Goal: Task Accomplishment & Management: Manage account settings

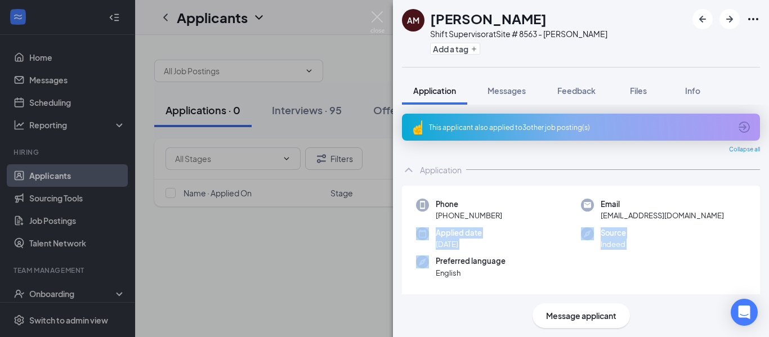
drag, startPoint x: 323, startPoint y: 252, endPoint x: 312, endPoint y: 253, distance: 10.7
click at [323, 253] on div "AM Angel Mccoy Shift Supervisor at Site # 8563 - Hiram Add a tag Application Me…" at bounding box center [384, 168] width 769 height 337
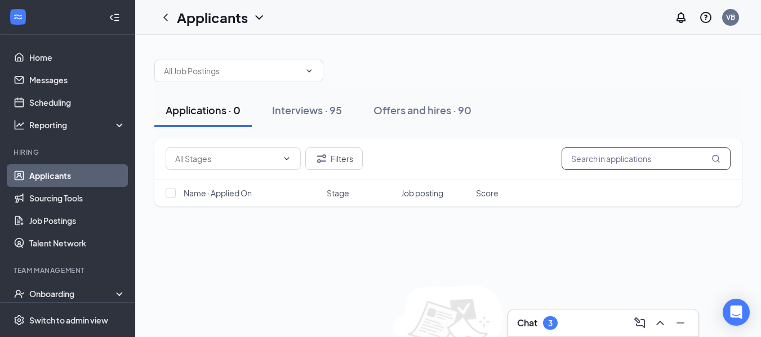
click at [597, 160] on input "text" at bounding box center [646, 159] width 169 height 23
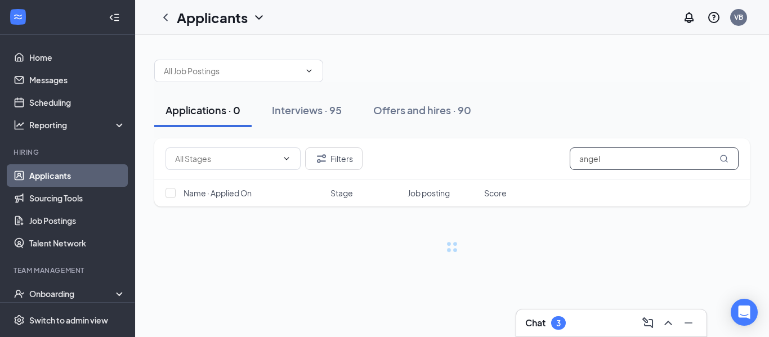
type input "angel"
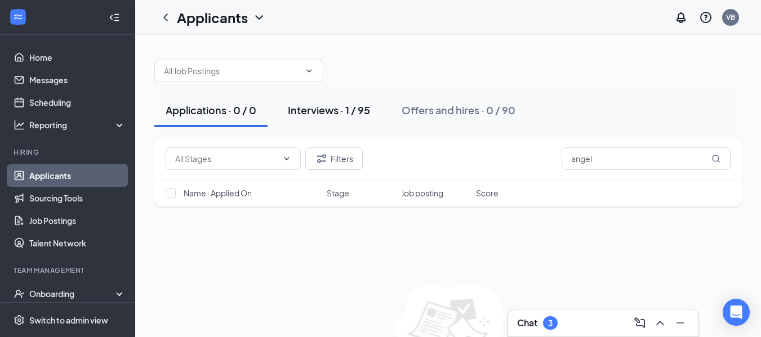
click at [339, 110] on div "Interviews · 1 / 95" at bounding box center [329, 110] width 82 height 14
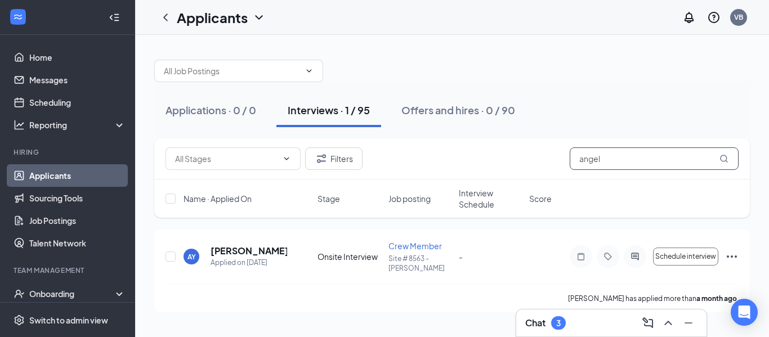
click at [620, 159] on input "angel" at bounding box center [654, 159] width 169 height 23
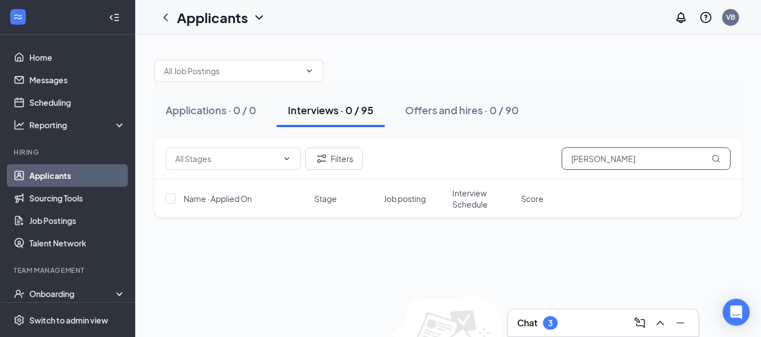
type input "[PERSON_NAME]"
click at [338, 114] on div "Interviews · 0 / 95" at bounding box center [331, 110] width 86 height 14
click at [219, 108] on div "Applications · 0 / 0" at bounding box center [211, 110] width 91 height 14
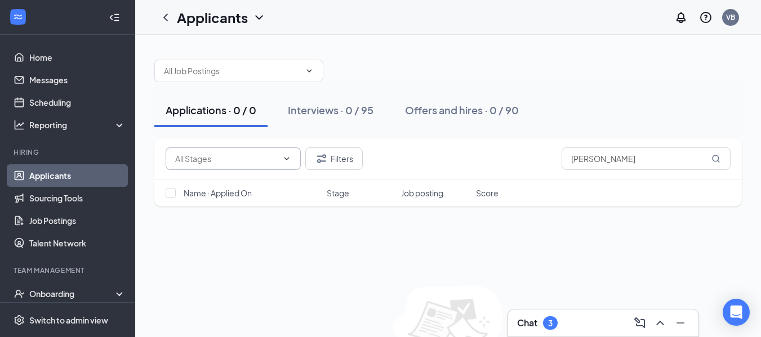
click at [289, 157] on icon "ChevronDown" at bounding box center [286, 158] width 9 height 9
click at [209, 186] on div "Application (126)" at bounding box center [205, 185] width 61 height 12
type input "Application (126)"
click at [469, 112] on div "Offers and hires · 0 / 90" at bounding box center [462, 110] width 114 height 14
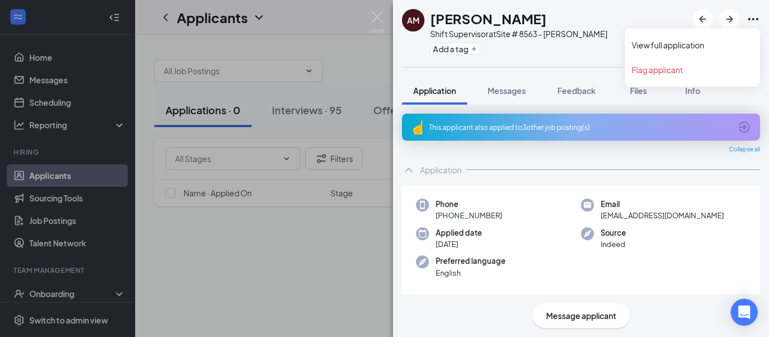
click at [754, 17] on icon "Ellipses" at bounding box center [754, 19] width 14 height 14
click at [686, 43] on link "View full application" at bounding box center [693, 44] width 122 height 11
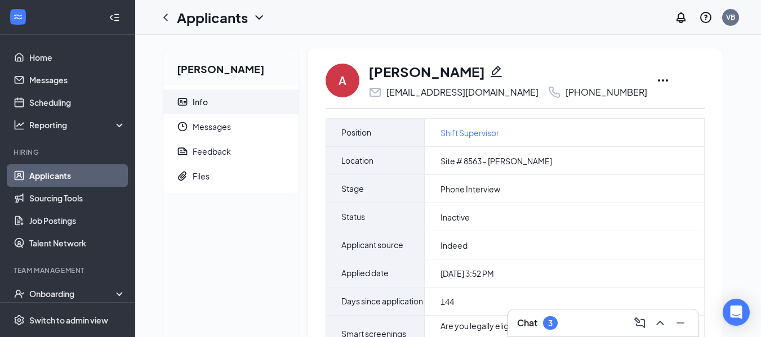
click at [256, 15] on icon "ChevronDown" at bounding box center [259, 18] width 14 height 14
click at [656, 78] on icon "Ellipses" at bounding box center [663, 81] width 14 height 14
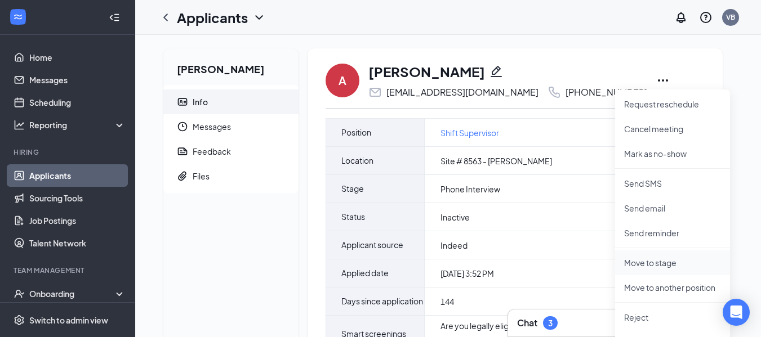
click at [655, 266] on p "Move to stage" at bounding box center [672, 262] width 97 height 11
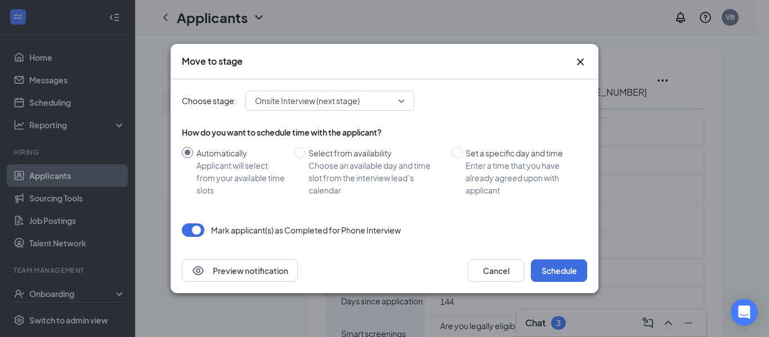
click at [194, 230] on button "button" at bounding box center [193, 231] width 23 height 14
click at [560, 275] on button "Schedule" at bounding box center [559, 271] width 56 height 23
click at [559, 274] on button "Schedule" at bounding box center [559, 271] width 56 height 23
click at [581, 59] on icon "Cross" at bounding box center [581, 62] width 14 height 14
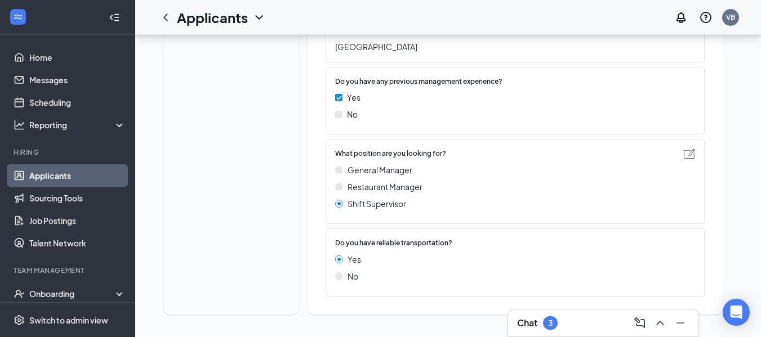
scroll to position [539, 0]
click at [49, 291] on div "Onboarding" at bounding box center [72, 293] width 87 height 11
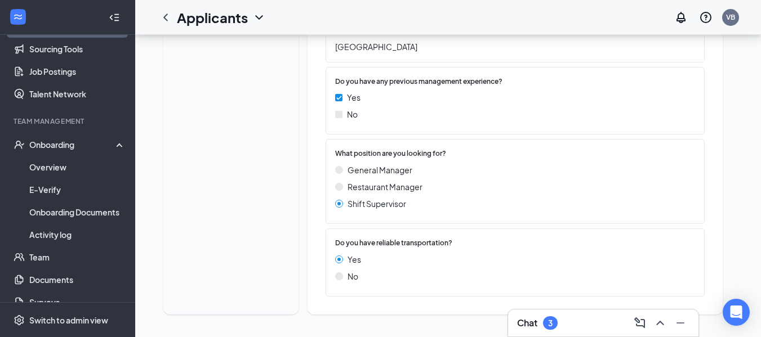
scroll to position [184, 0]
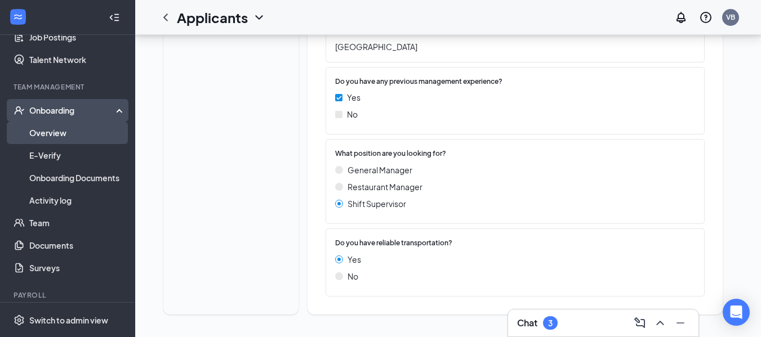
click at [51, 129] on link "Overview" at bounding box center [77, 133] width 96 height 23
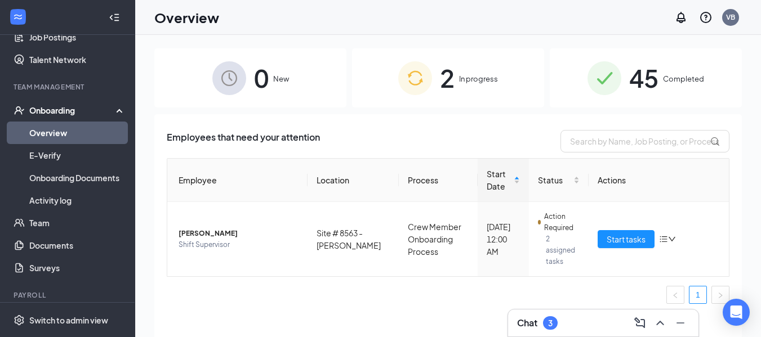
click at [461, 76] on span "In progress" at bounding box center [478, 78] width 39 height 11
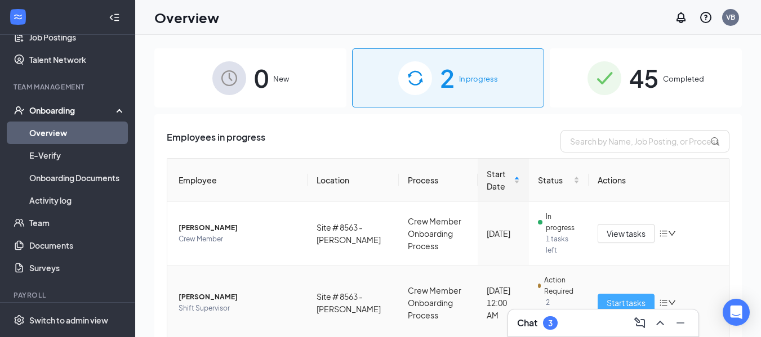
click at [619, 297] on span "Start tasks" at bounding box center [626, 303] width 39 height 12
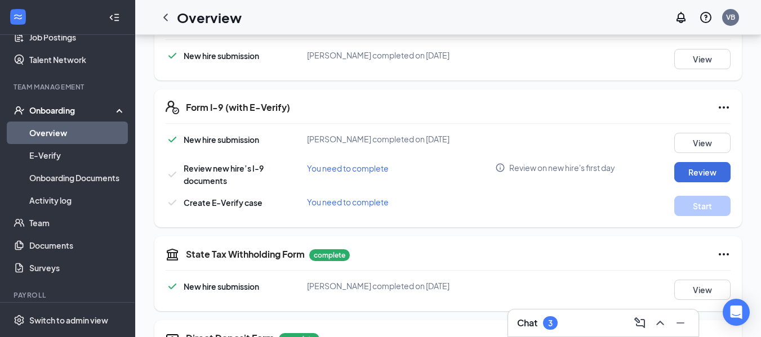
scroll to position [282, 0]
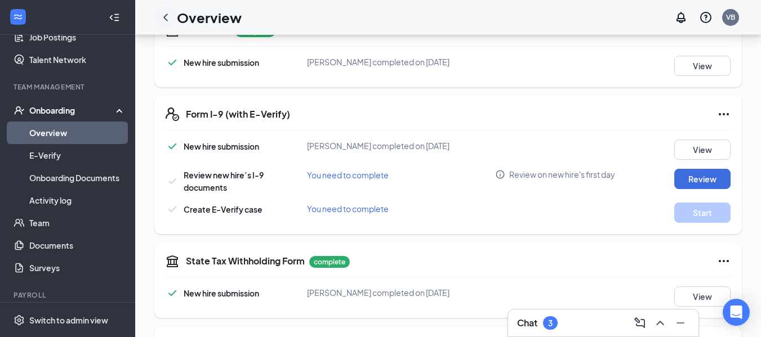
click at [160, 16] on icon "ChevronLeft" at bounding box center [166, 18] width 14 height 14
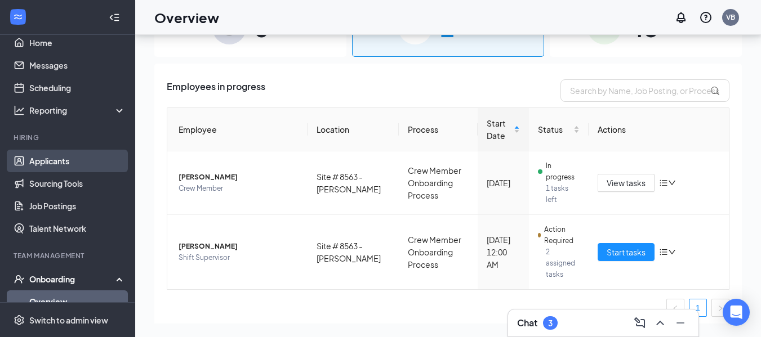
scroll to position [71, 0]
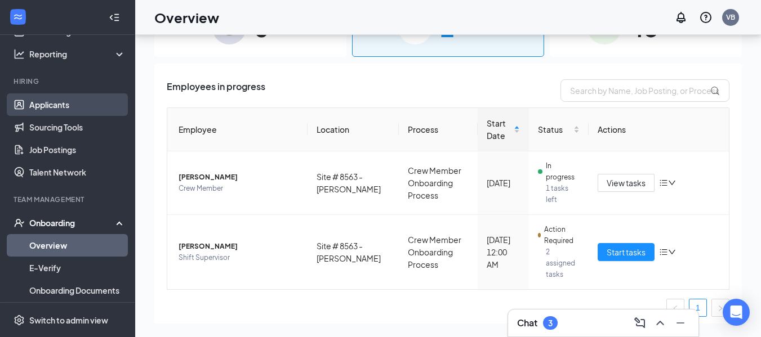
click at [53, 106] on link "Applicants" at bounding box center [77, 105] width 96 height 23
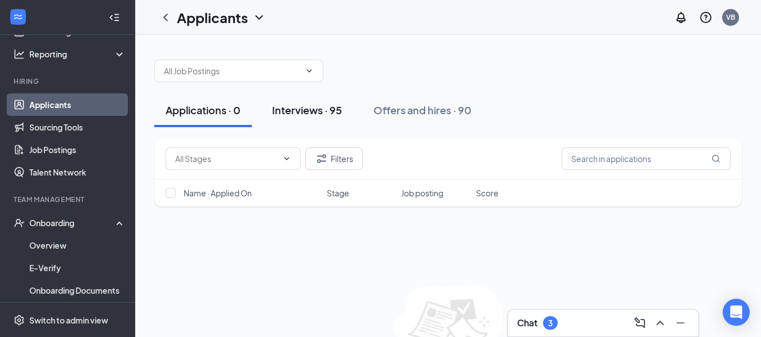
click at [318, 112] on div "Interviews · 95" at bounding box center [307, 110] width 70 height 14
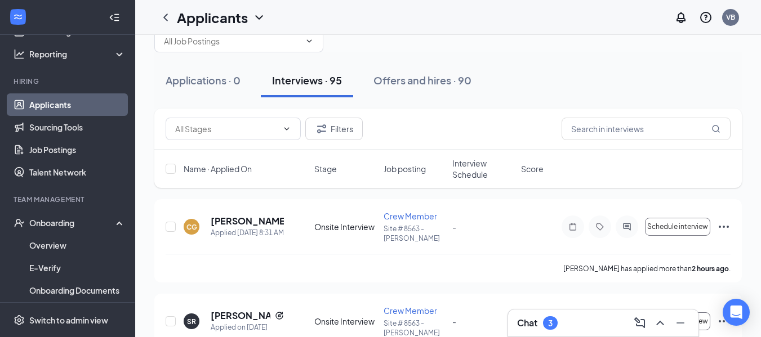
scroll to position [56, 0]
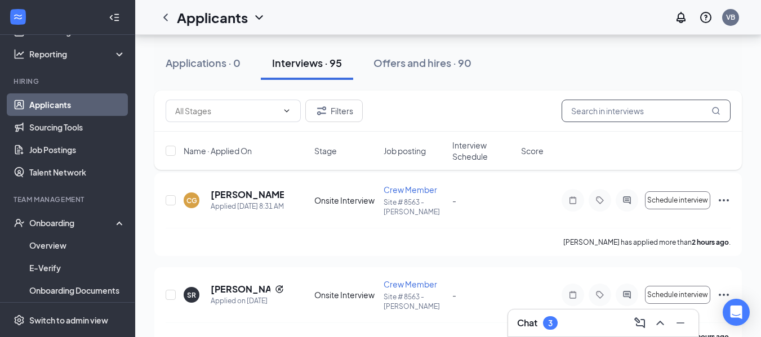
drag, startPoint x: 617, startPoint y: 114, endPoint x: 603, endPoint y: 115, distance: 14.2
click at [617, 114] on input "text" at bounding box center [646, 111] width 169 height 23
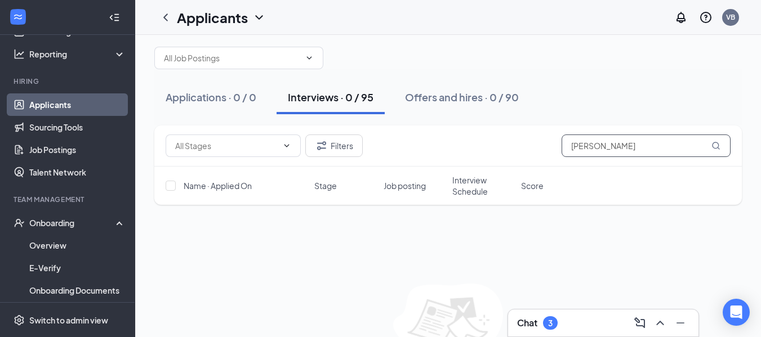
scroll to position [82, 0]
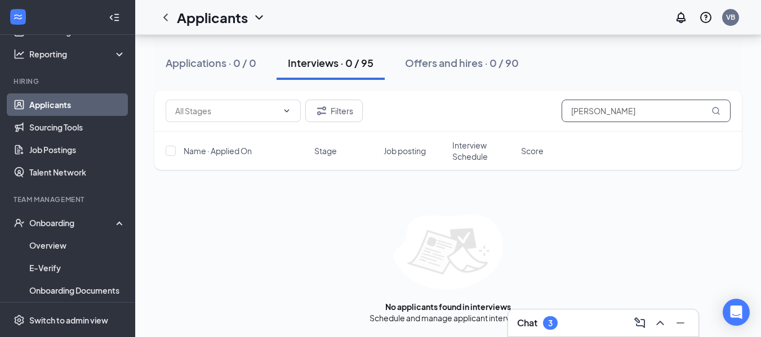
type input "[PERSON_NAME]"
click at [299, 65] on div "Interviews · 0 / 95" at bounding box center [331, 63] width 86 height 14
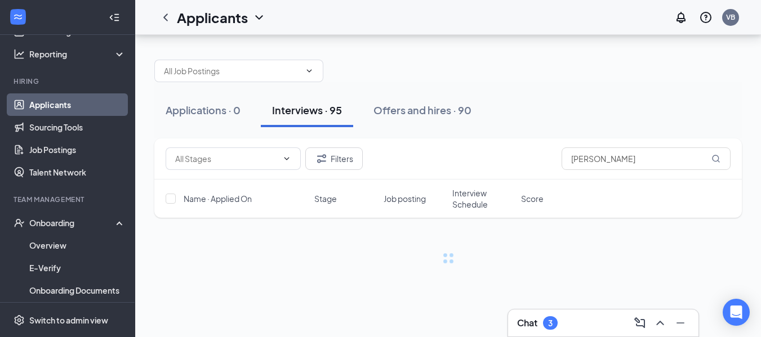
scroll to position [0, 0]
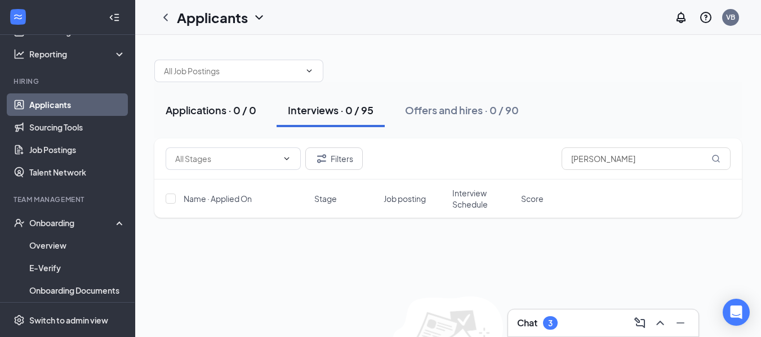
click at [197, 112] on div "Applications · 0 / 0" at bounding box center [211, 110] width 91 height 14
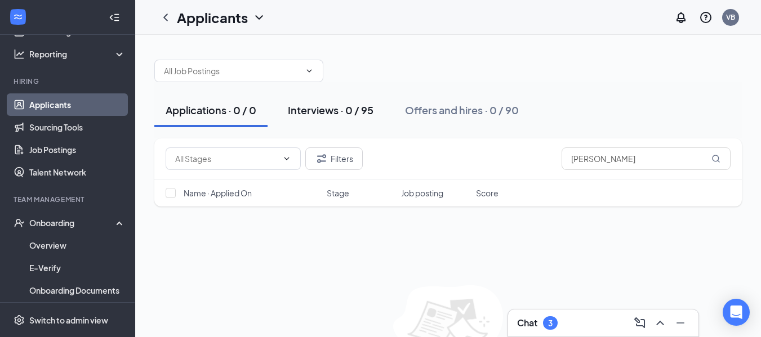
click at [322, 110] on div "Interviews · 0 / 95" at bounding box center [331, 110] width 86 height 14
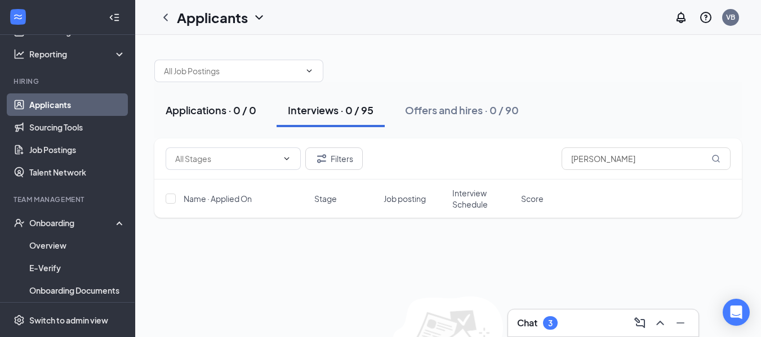
click at [210, 114] on div "Applications · 0 / 0" at bounding box center [211, 110] width 91 height 14
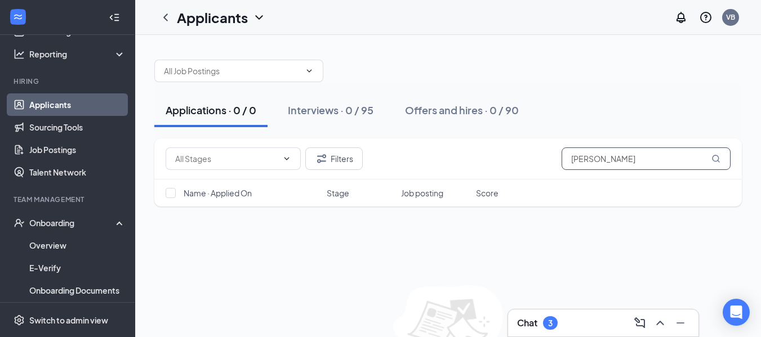
click at [626, 161] on input "[PERSON_NAME]" at bounding box center [646, 159] width 169 height 23
click at [55, 109] on link "Applicants" at bounding box center [77, 105] width 96 height 23
click at [568, 157] on input "[PERSON_NAME]" at bounding box center [646, 159] width 169 height 23
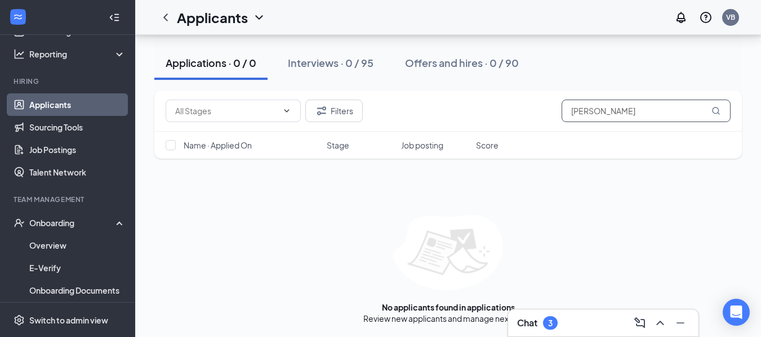
scroll to position [71, 0]
type input "[PERSON_NAME]"
click at [683, 321] on icon "Minimize" at bounding box center [681, 324] width 14 height 14
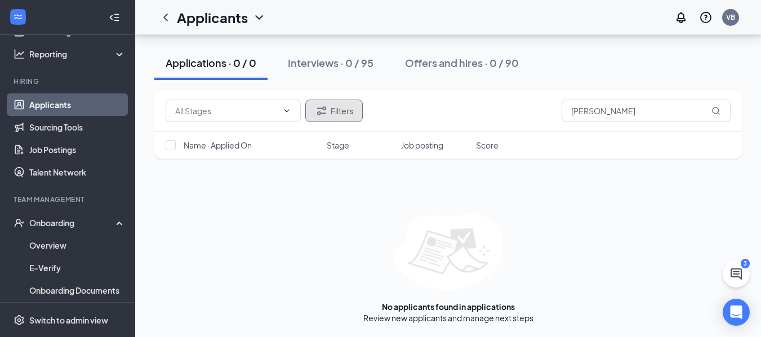
click at [341, 110] on button "Filters" at bounding box center [333, 111] width 57 height 23
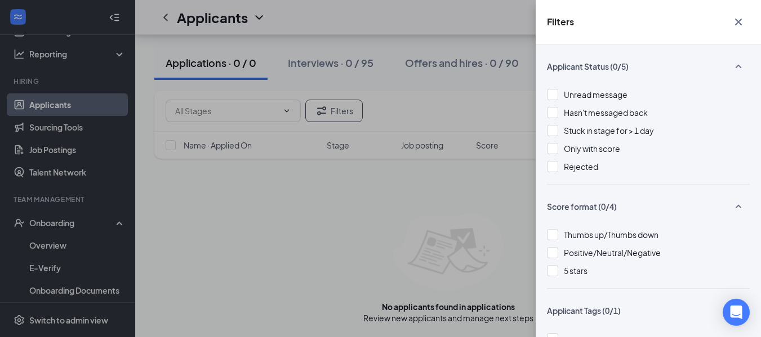
click at [232, 236] on div "Filters Applicant Status (0/5) Unread message Hasn't messaged back Stuck in sta…" at bounding box center [380, 168] width 761 height 337
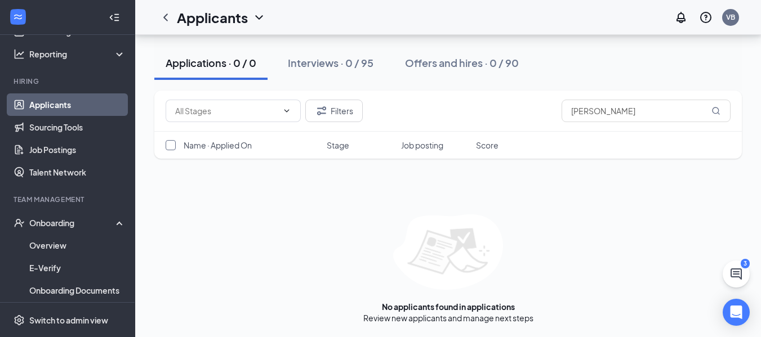
click at [168, 145] on input "checkbox" at bounding box center [171, 145] width 10 height 10
checkbox input "false"
click at [236, 67] on div "Applications · 0 / 0" at bounding box center [211, 63] width 91 height 14
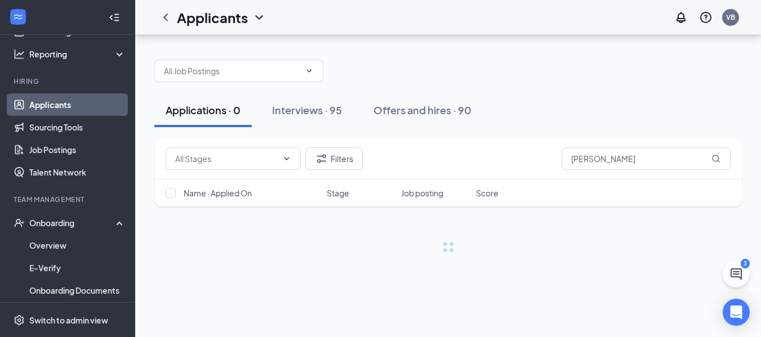
scroll to position [0, 0]
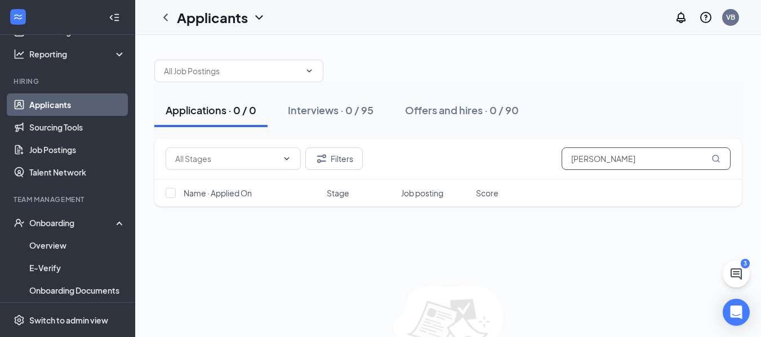
click at [643, 161] on input "[PERSON_NAME]" at bounding box center [646, 159] width 169 height 23
type input "angel"
click at [592, 267] on div "Filters angel Name · Applied On Stage Job posting Score No applicants found in …" at bounding box center [448, 267] width 588 height 256
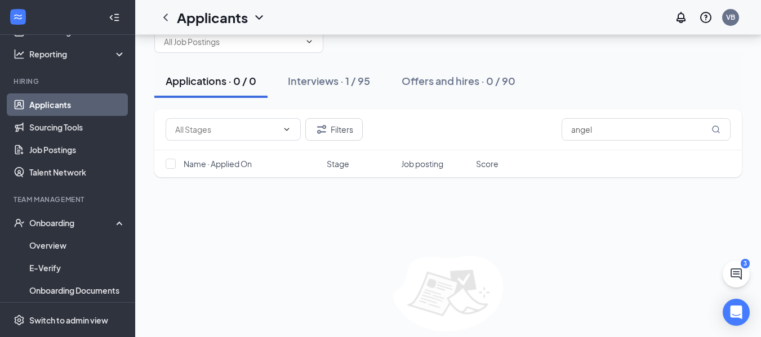
scroll to position [56, 0]
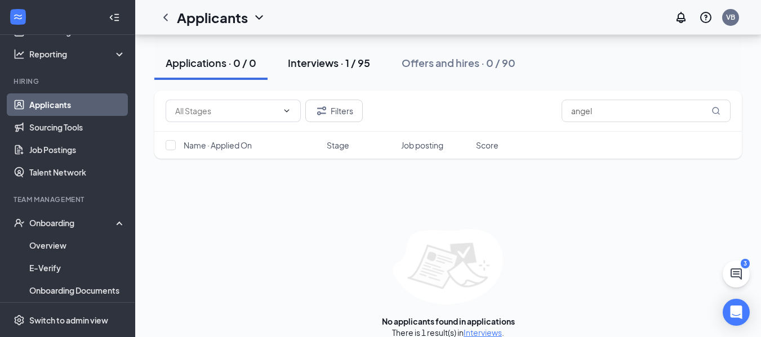
click at [338, 65] on div "Interviews · 1 / 95" at bounding box center [329, 63] width 82 height 14
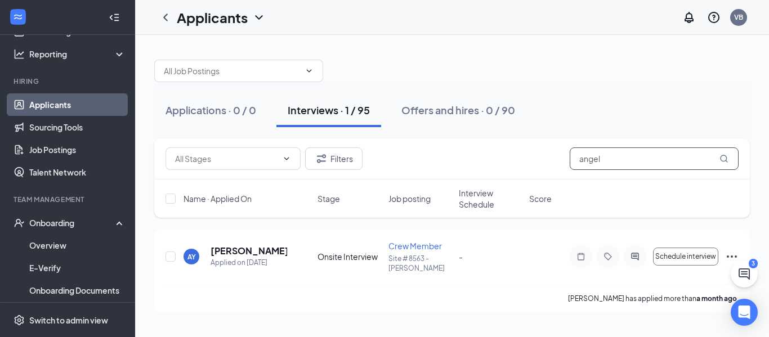
click at [629, 161] on input "angel" at bounding box center [654, 159] width 169 height 23
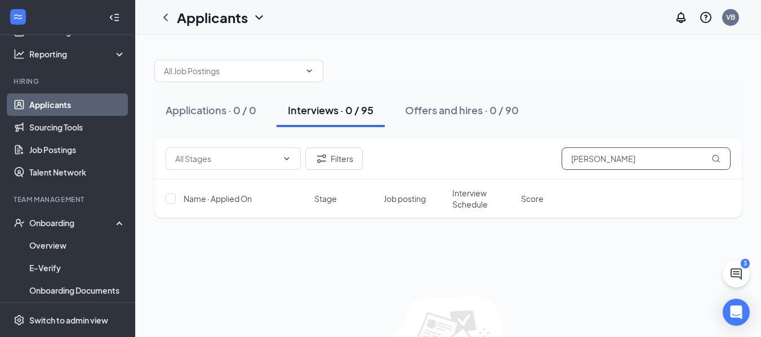
type input "[PERSON_NAME]"
click at [188, 109] on div "Applications · 0 / 0" at bounding box center [211, 110] width 91 height 14
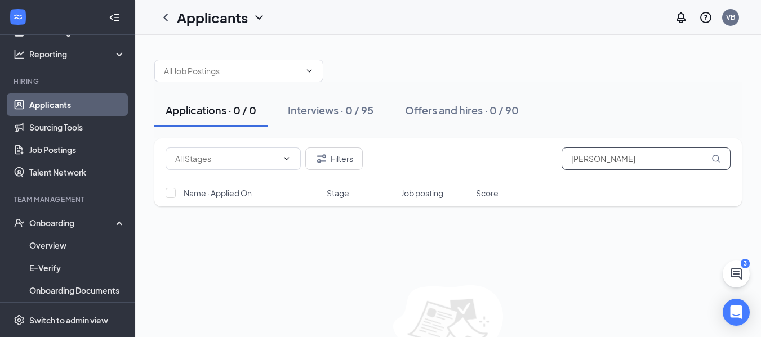
click at [662, 163] on input "[PERSON_NAME]" at bounding box center [646, 159] width 169 height 23
click at [593, 159] on input "[PERSON_NAME]" at bounding box center [646, 159] width 169 height 23
click at [424, 192] on span "Job posting" at bounding box center [422, 193] width 42 height 11
click at [628, 161] on input "[PERSON_NAME]" at bounding box center [646, 159] width 169 height 23
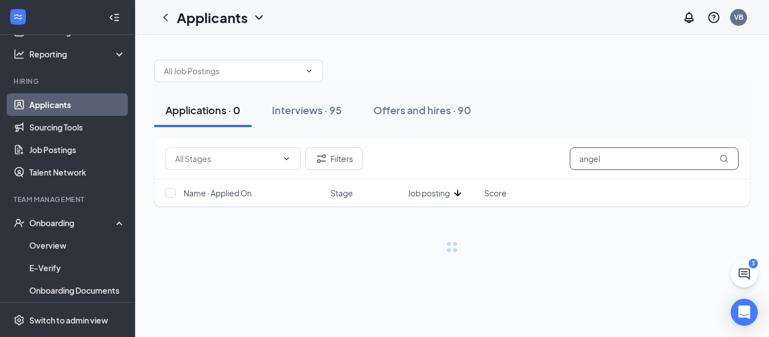
type input "angel"
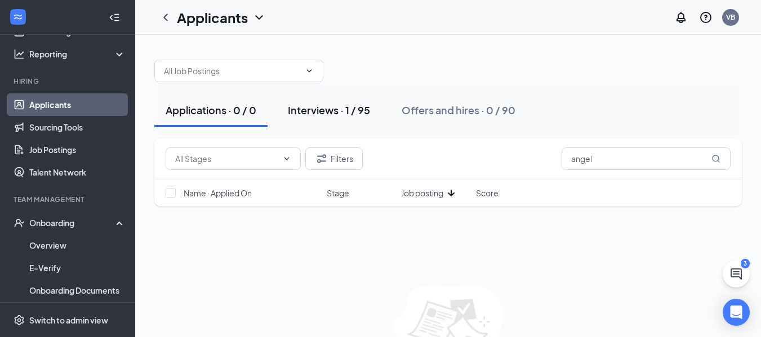
click at [325, 109] on div "Interviews · 1 / 95" at bounding box center [329, 110] width 82 height 14
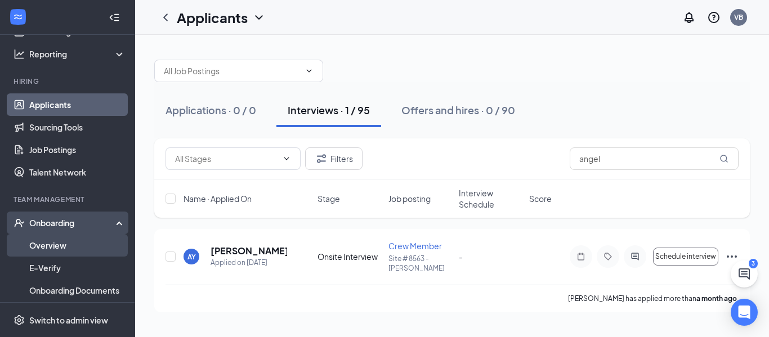
click at [57, 241] on link "Overview" at bounding box center [77, 245] width 96 height 23
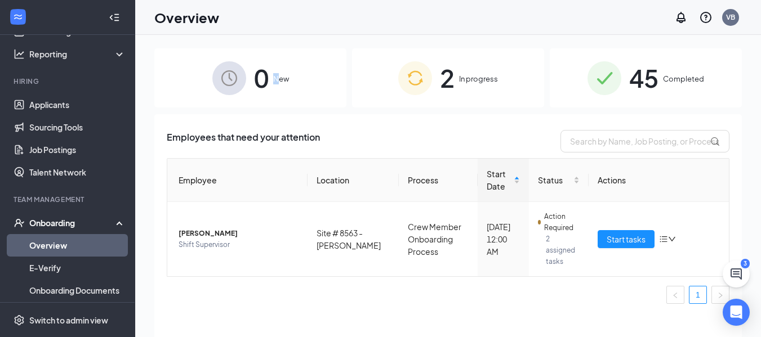
click at [276, 83] on span "New" at bounding box center [281, 78] width 16 height 11
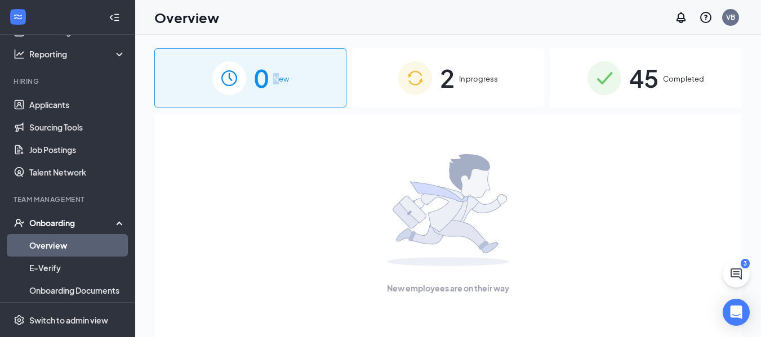
click at [277, 85] on div "0 New" at bounding box center [250, 77] width 192 height 59
click at [59, 108] on link "Applicants" at bounding box center [77, 105] width 96 height 23
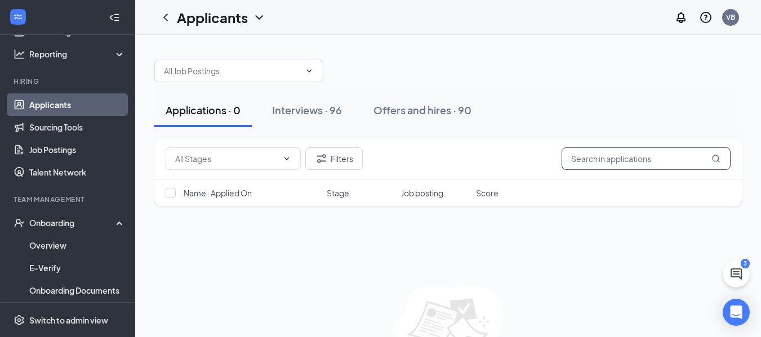
drag, startPoint x: 634, startPoint y: 159, endPoint x: 619, endPoint y: 159, distance: 14.7
click at [633, 159] on input "text" at bounding box center [646, 159] width 169 height 23
drag, startPoint x: 607, startPoint y: 155, endPoint x: 593, endPoint y: 161, distance: 14.6
click at [593, 161] on input "angelmccoy" at bounding box center [646, 159] width 169 height 23
click at [634, 158] on input "angelmccoy" at bounding box center [646, 159] width 169 height 23
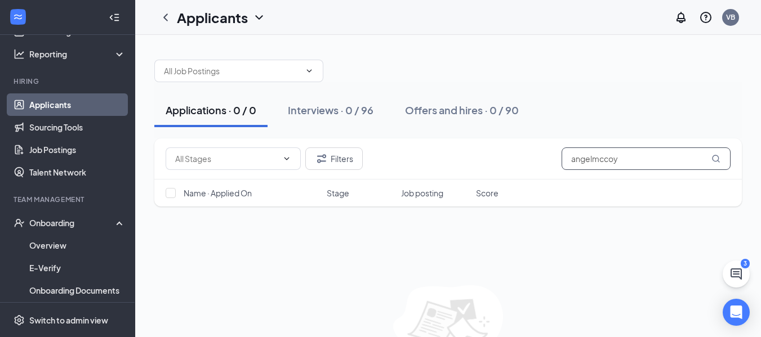
click at [590, 159] on input "angelmccoy" at bounding box center [646, 159] width 169 height 23
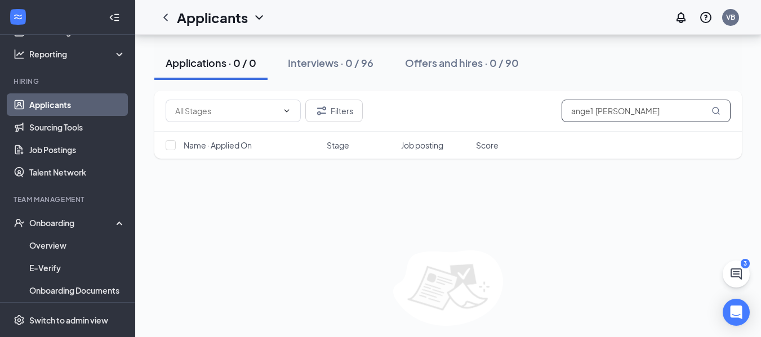
scroll to position [71, 0]
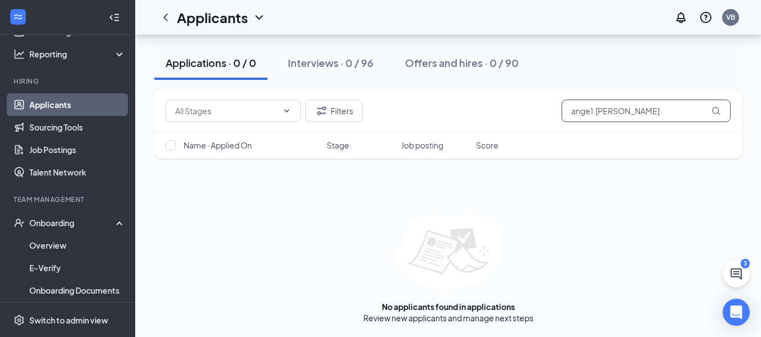
type input "ange1 [PERSON_NAME]"
click at [59, 103] on link "Applicants" at bounding box center [77, 105] width 96 height 23
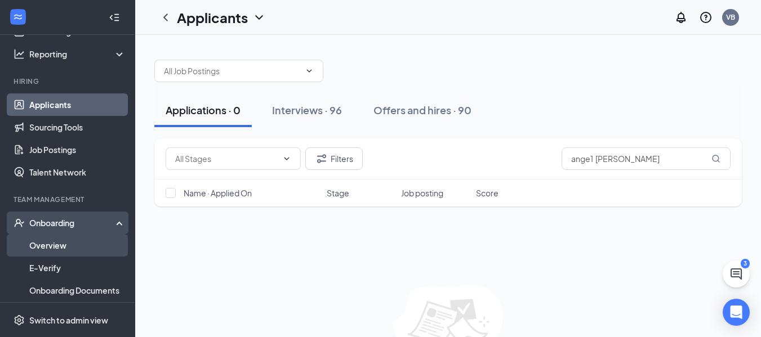
click at [64, 245] on link "Overview" at bounding box center [77, 245] width 96 height 23
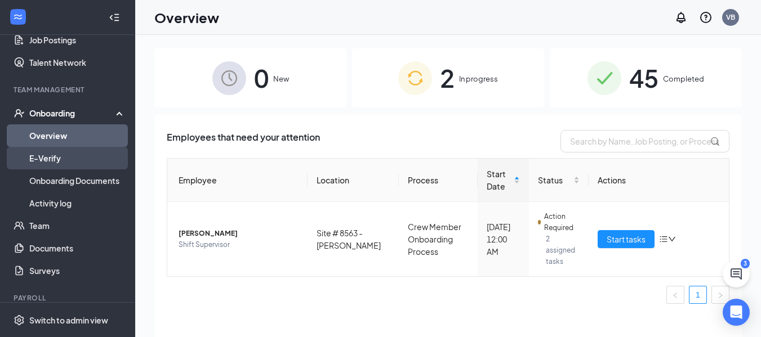
scroll to position [184, 0]
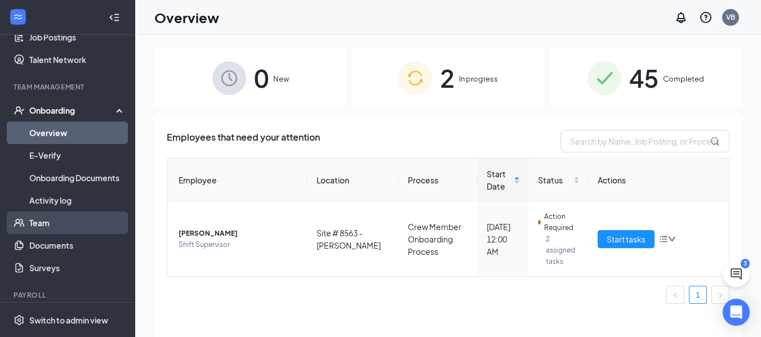
click at [56, 226] on link "Team" at bounding box center [77, 223] width 96 height 23
